Goal: Information Seeking & Learning: Learn about a topic

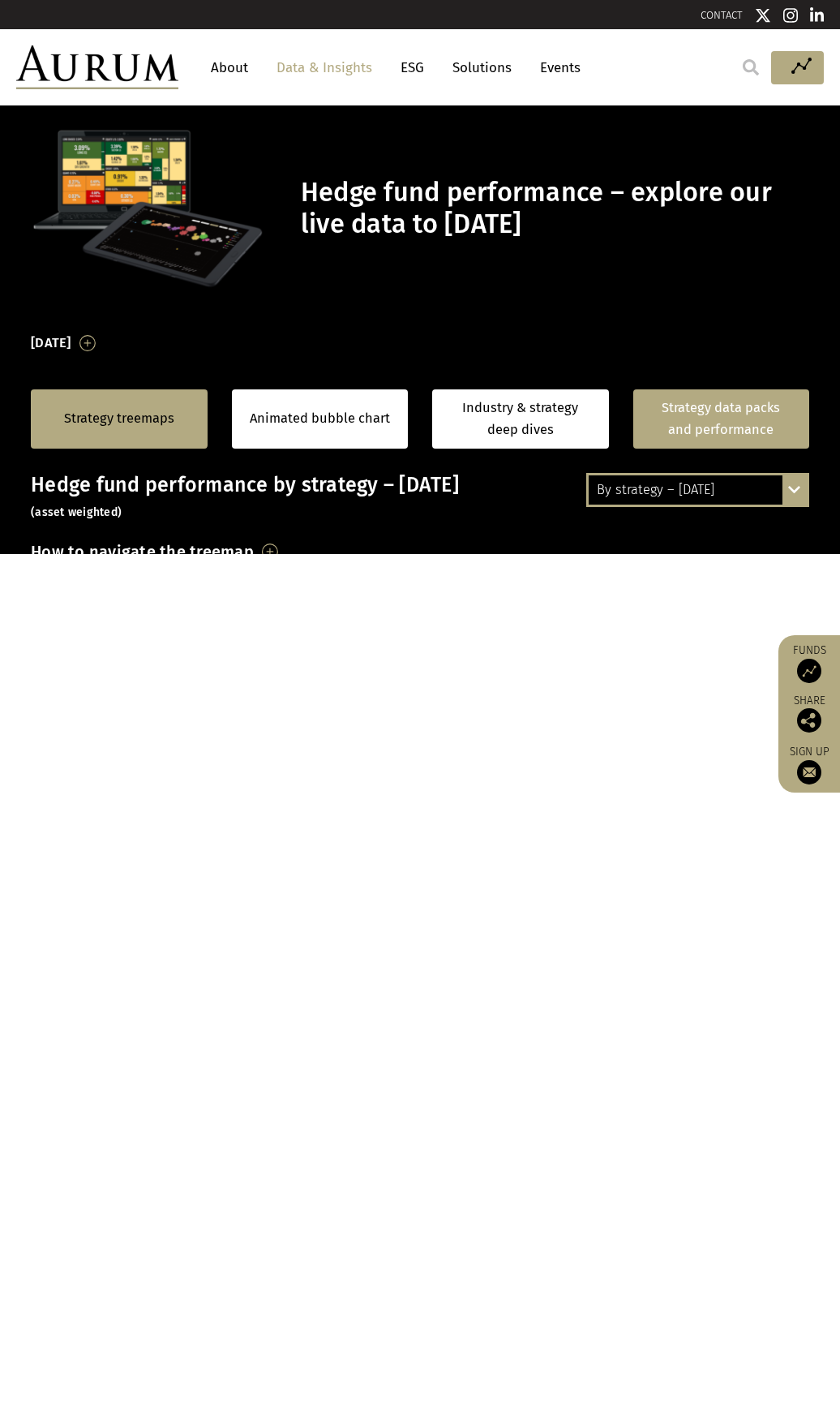
click at [797, 449] on link "Strategy data packs and performance" at bounding box center [721, 419] width 177 height 59
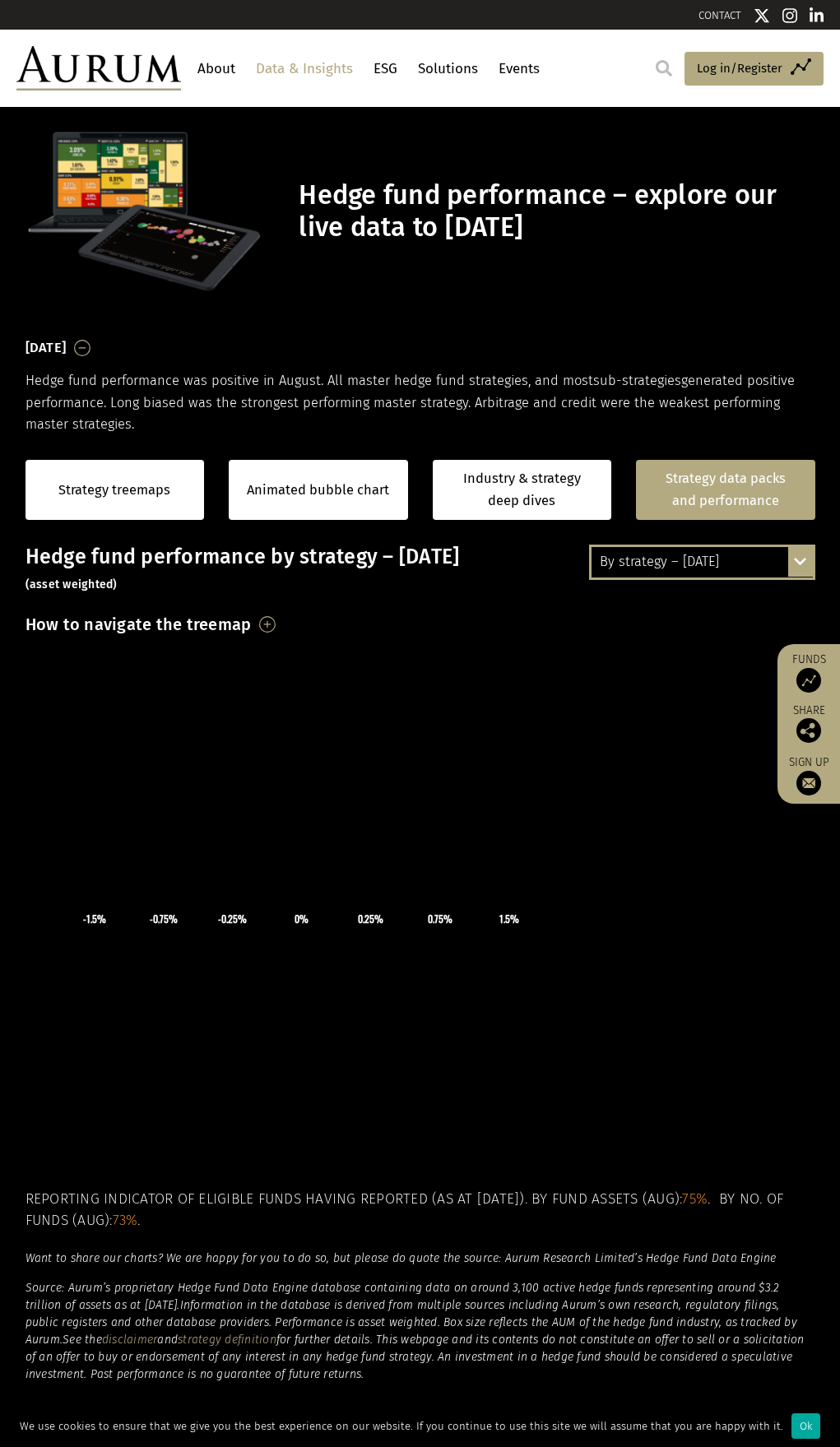
click at [799, 563] on div "By strategy – August 2025 By strategy – August 2025 By strategy – year to date …" at bounding box center [702, 562] width 226 height 35
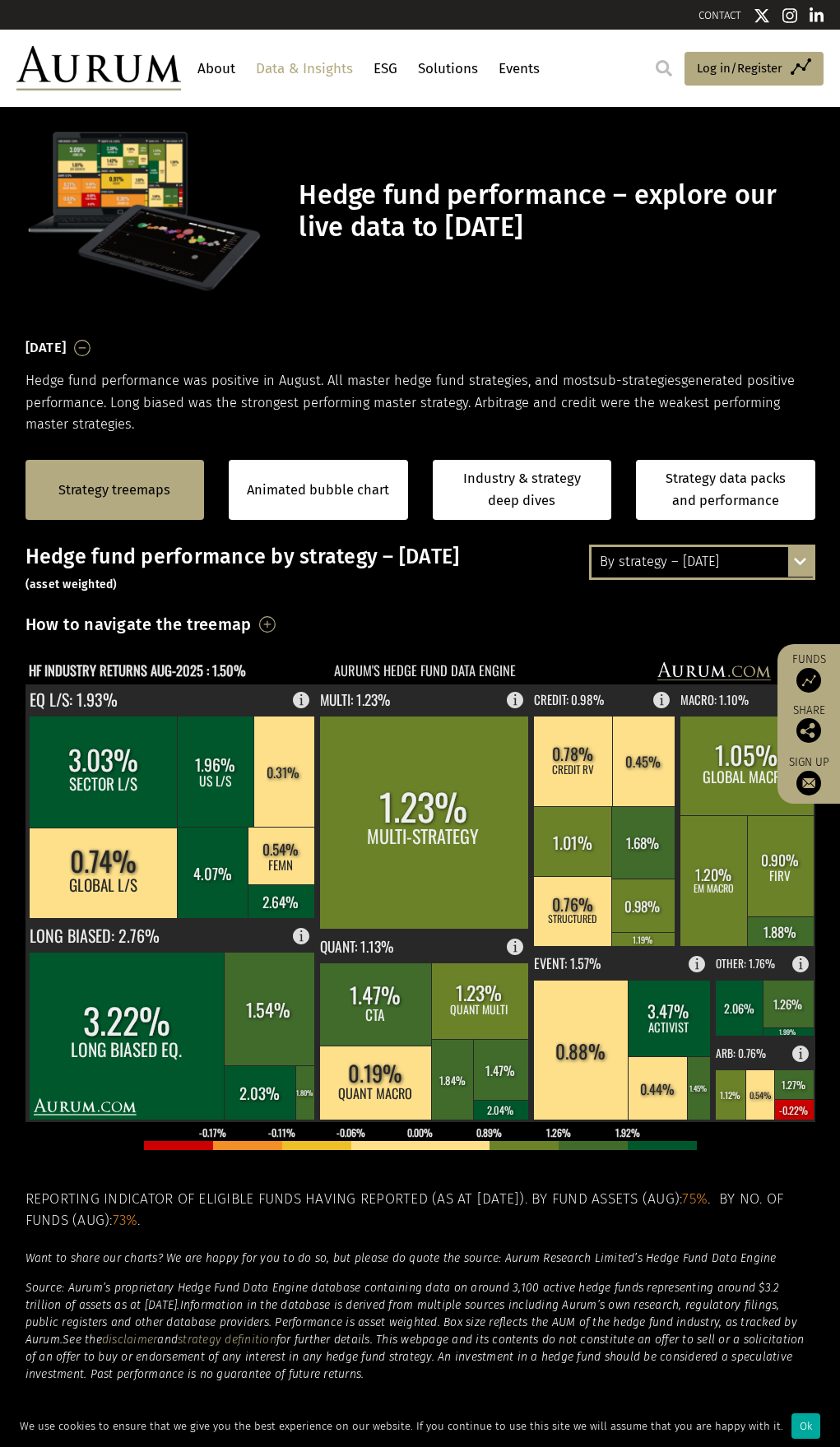
click at [798, 565] on div "By strategy – August 2025 By strategy – August 2025 By strategy – year to date …" at bounding box center [702, 562] width 226 height 35
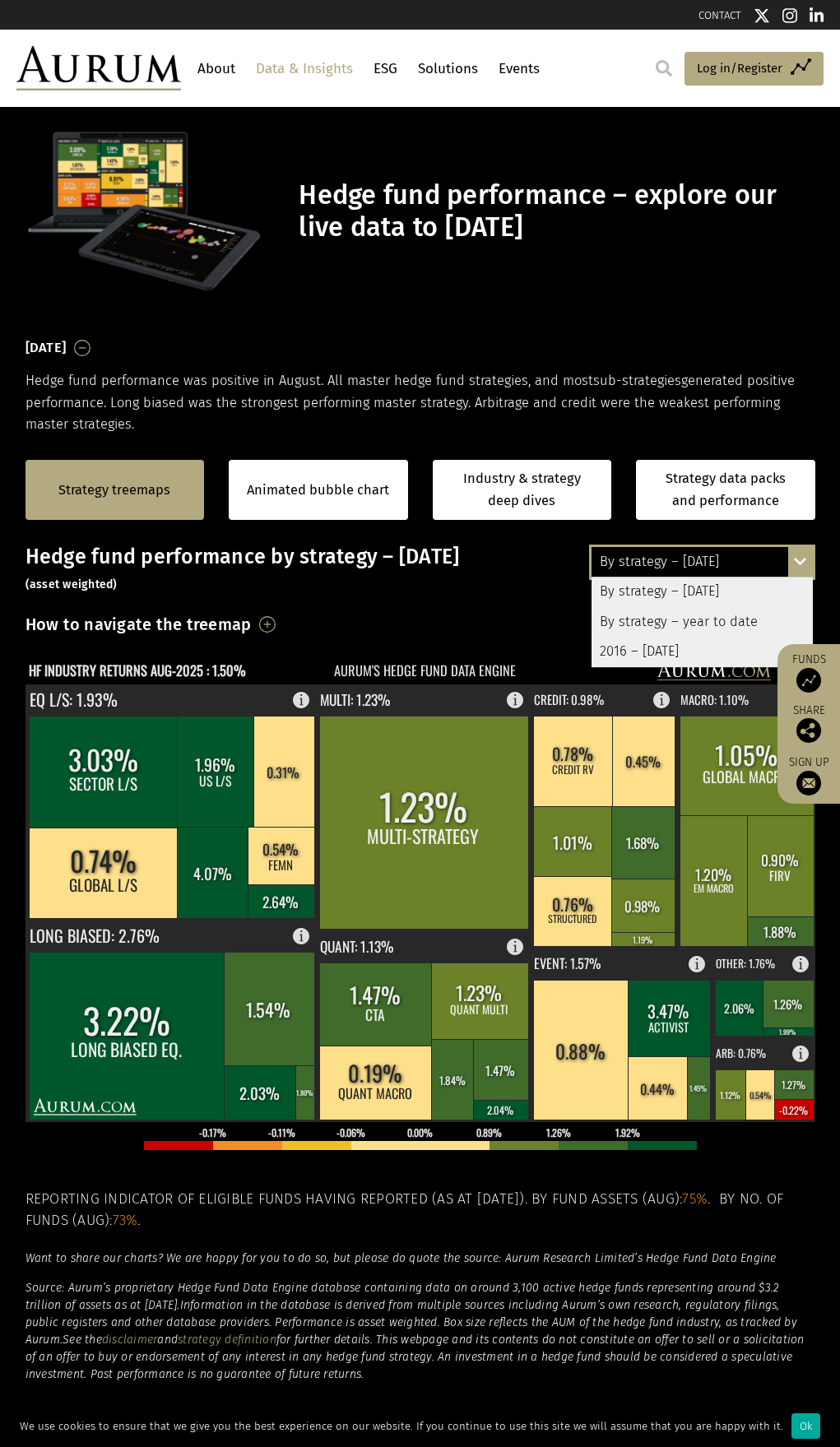
click at [717, 623] on div "By strategy – year to date" at bounding box center [701, 622] width 222 height 29
